Goal: Find specific page/section: Find specific page/section

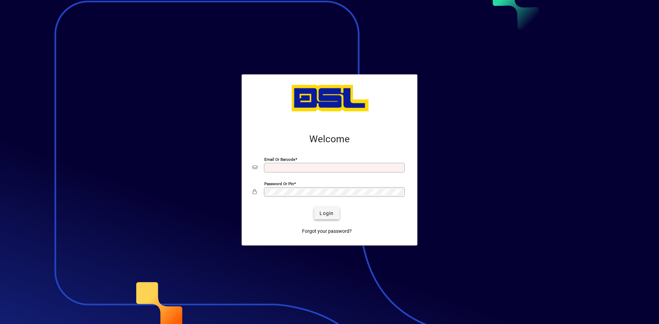
type input "**********"
click at [319, 211] on span "submit" at bounding box center [326, 213] width 25 height 16
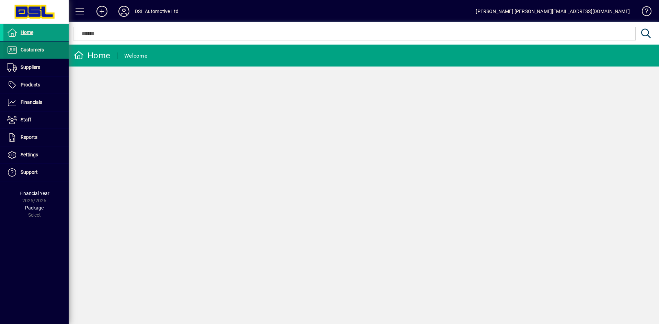
click at [34, 49] on span "Customers" at bounding box center [32, 49] width 23 height 5
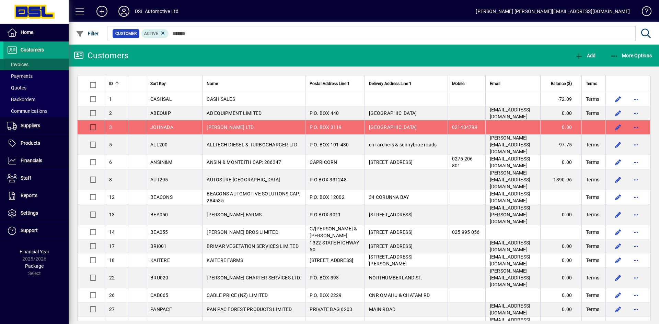
click at [24, 63] on span "Invoices" at bounding box center [18, 64] width 22 height 5
